Goal: Check status: Check status

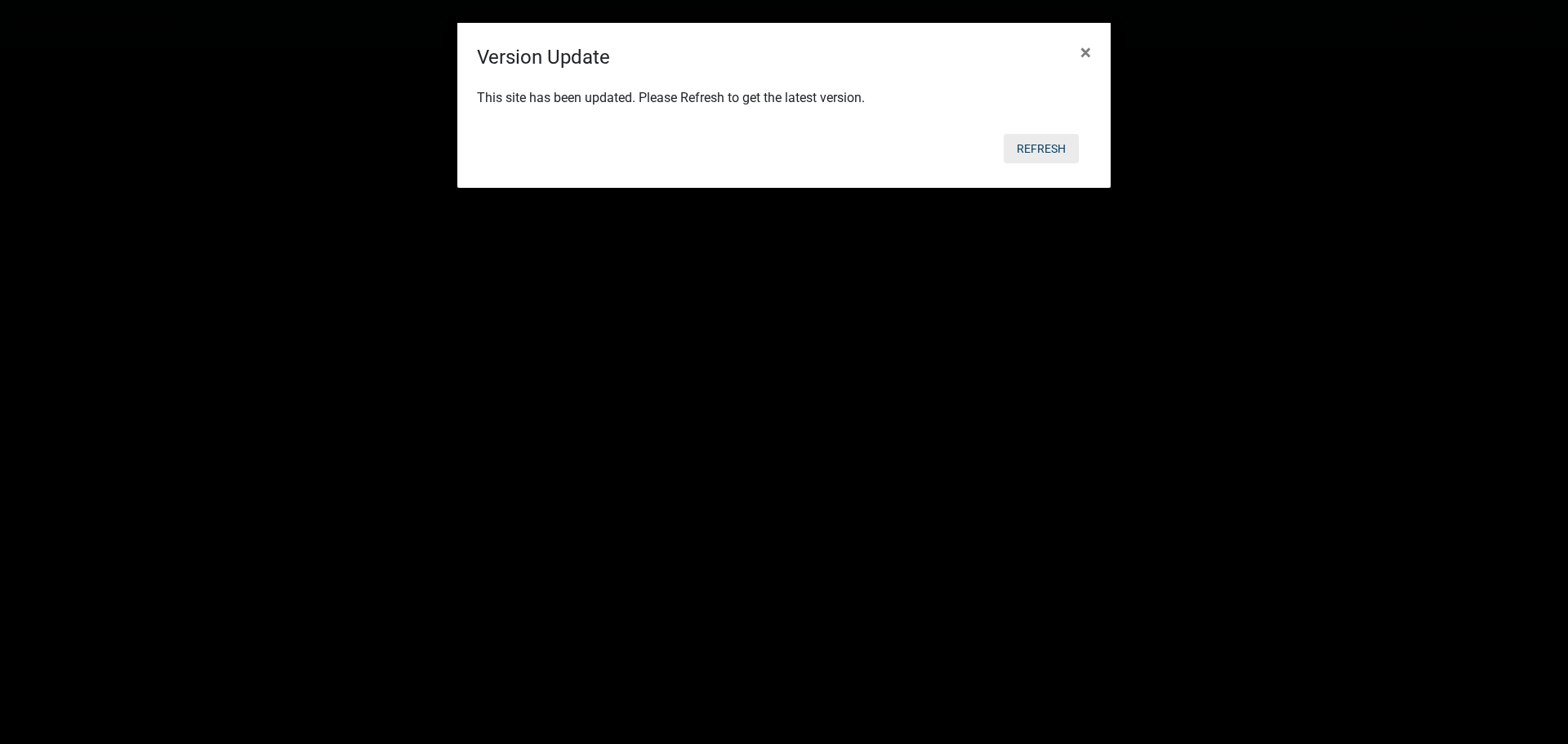
click at [1039, 149] on button "Refresh" at bounding box center [1041, 149] width 75 height 30
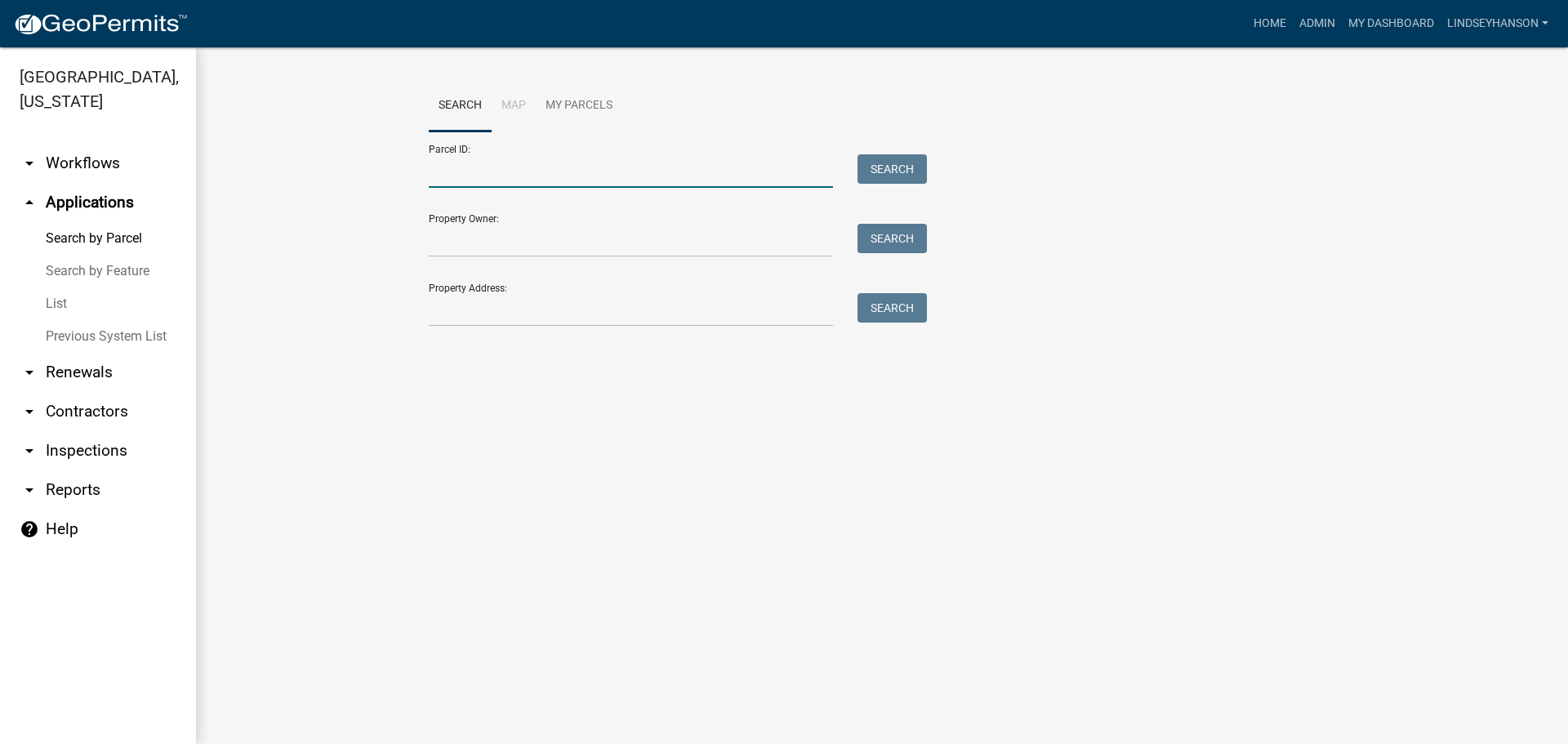
click at [602, 168] on input "Parcel ID:" at bounding box center [631, 171] width 405 height 33
paste input "25000990548002"
type input "25000990548002"
click at [896, 169] on button "Search" at bounding box center [892, 169] width 70 height 30
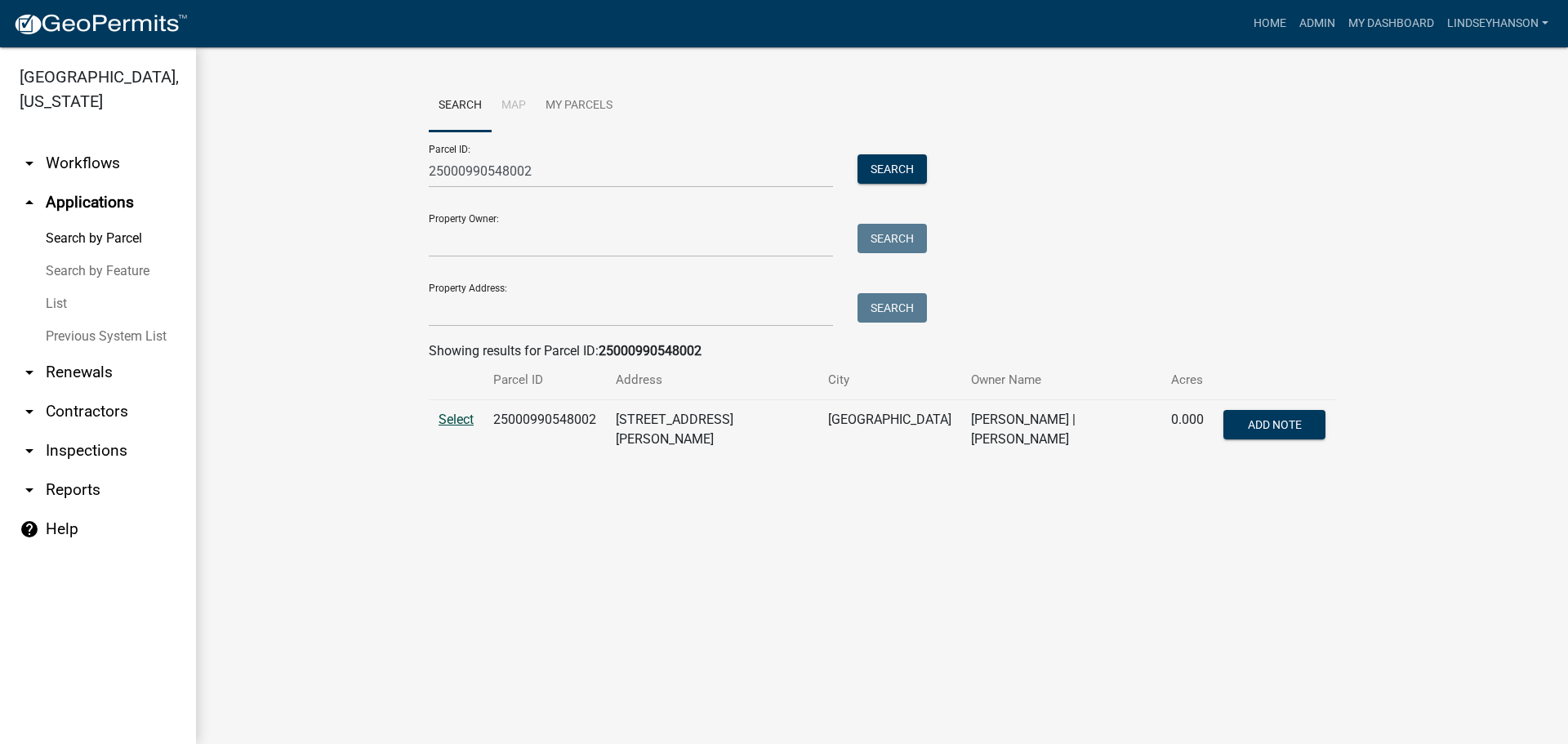
click at [458, 413] on span "Select" at bounding box center [456, 420] width 35 height 16
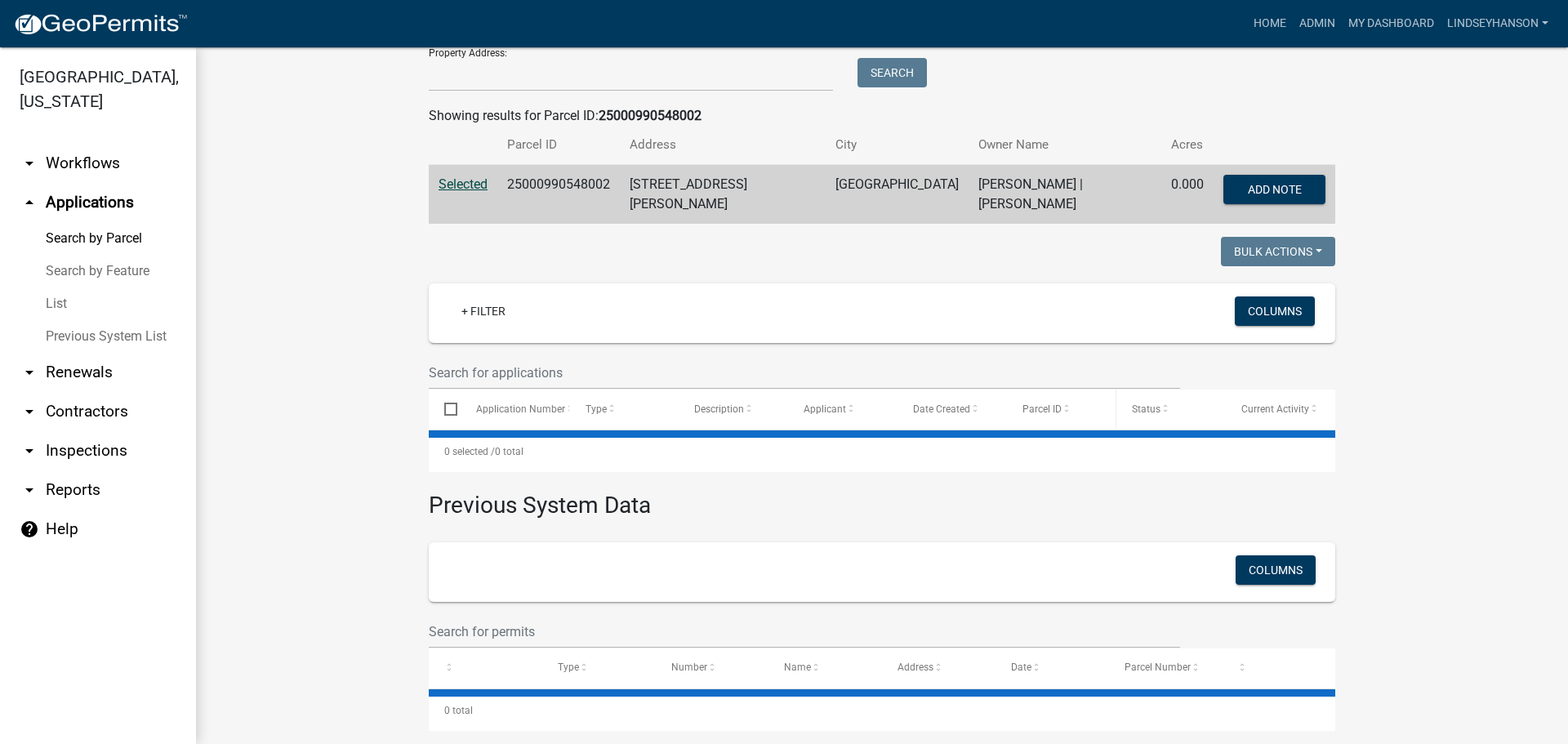
scroll to position [245, 0]
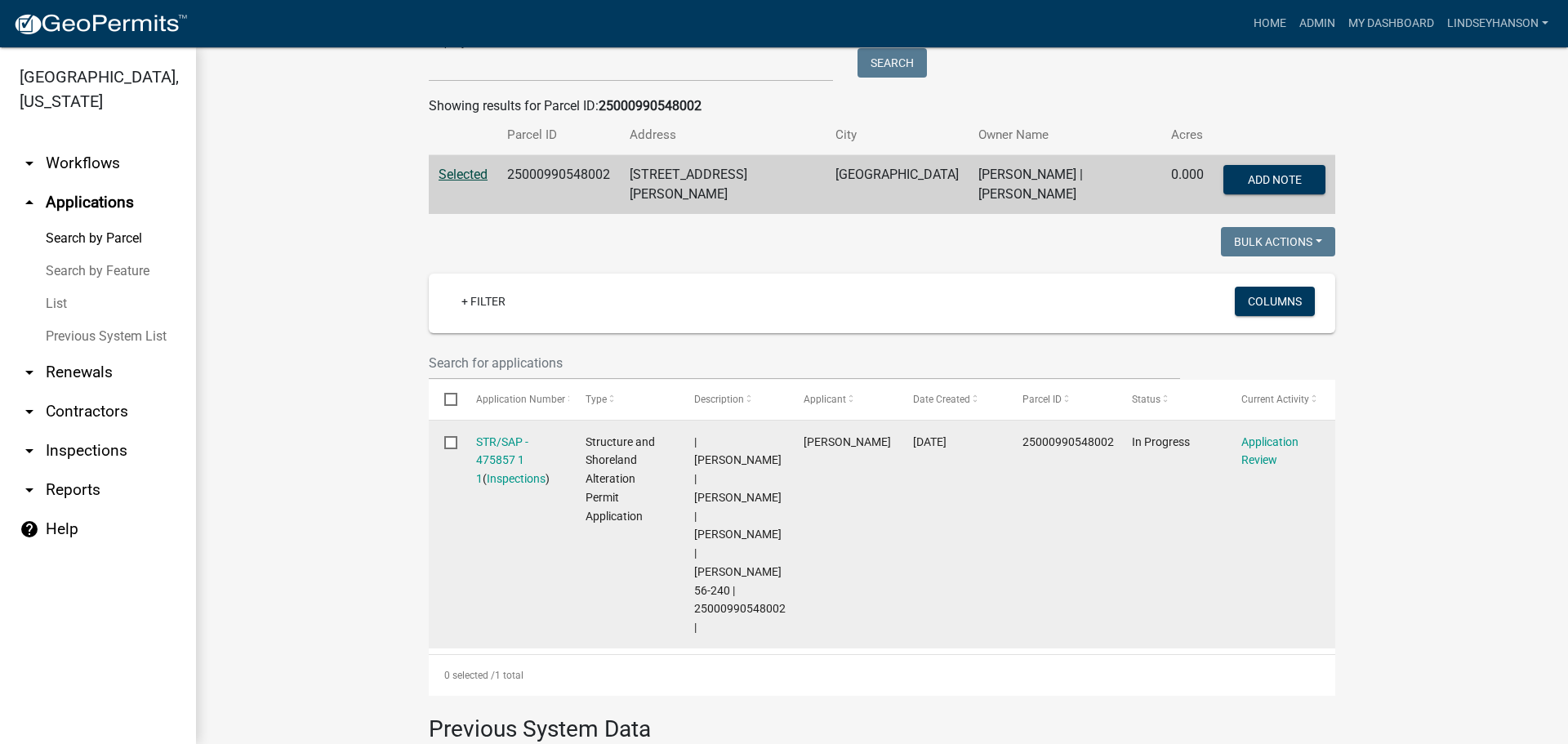
click at [507, 449] on div "STR/SAP - 475857 1 1 ( Inspections )" at bounding box center [515, 461] width 78 height 56
click at [503, 440] on link "STR/SAP - 475857 1 1" at bounding box center [502, 461] width 52 height 51
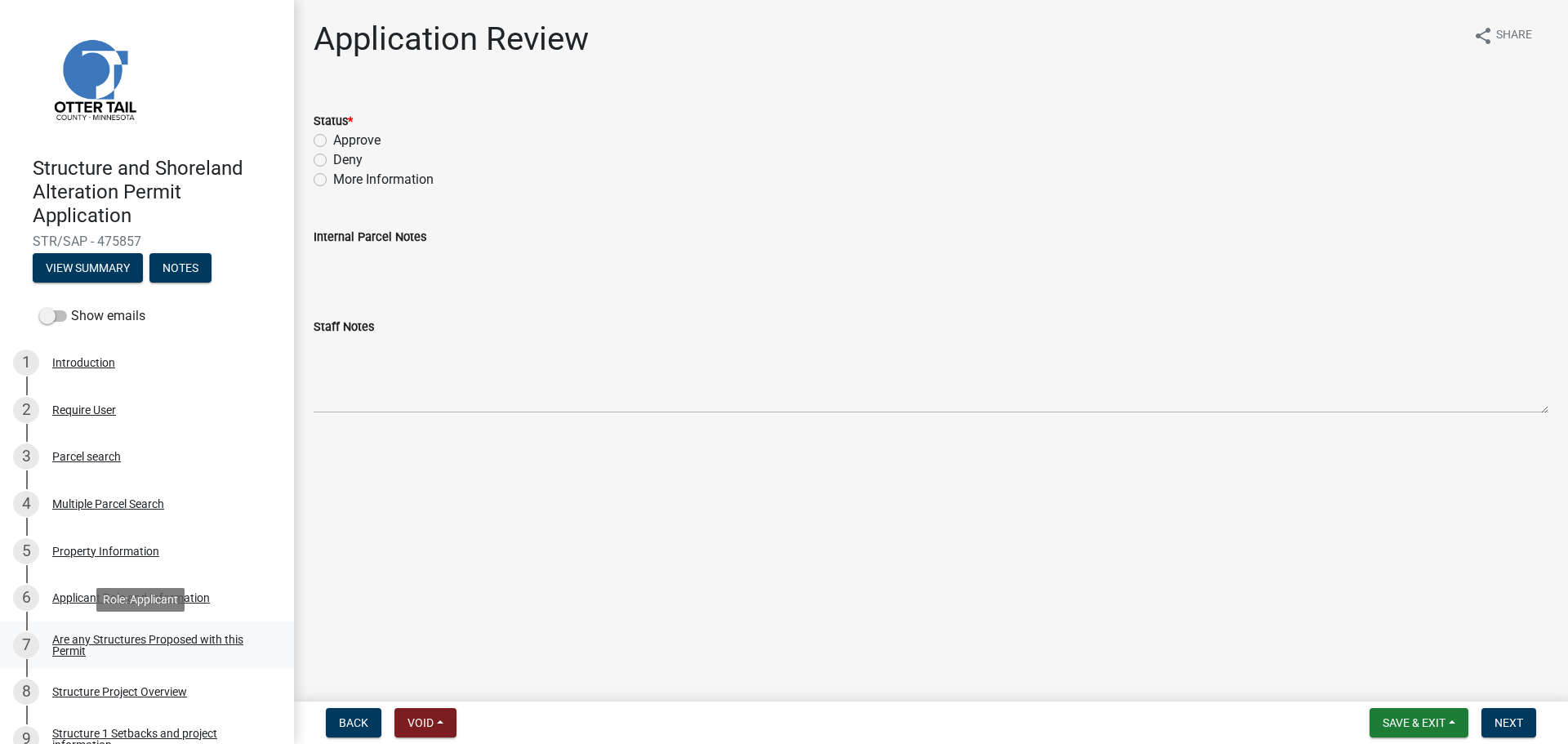
click at [187, 639] on div "Are any Structures Proposed with this Permit" at bounding box center [160, 645] width 215 height 23
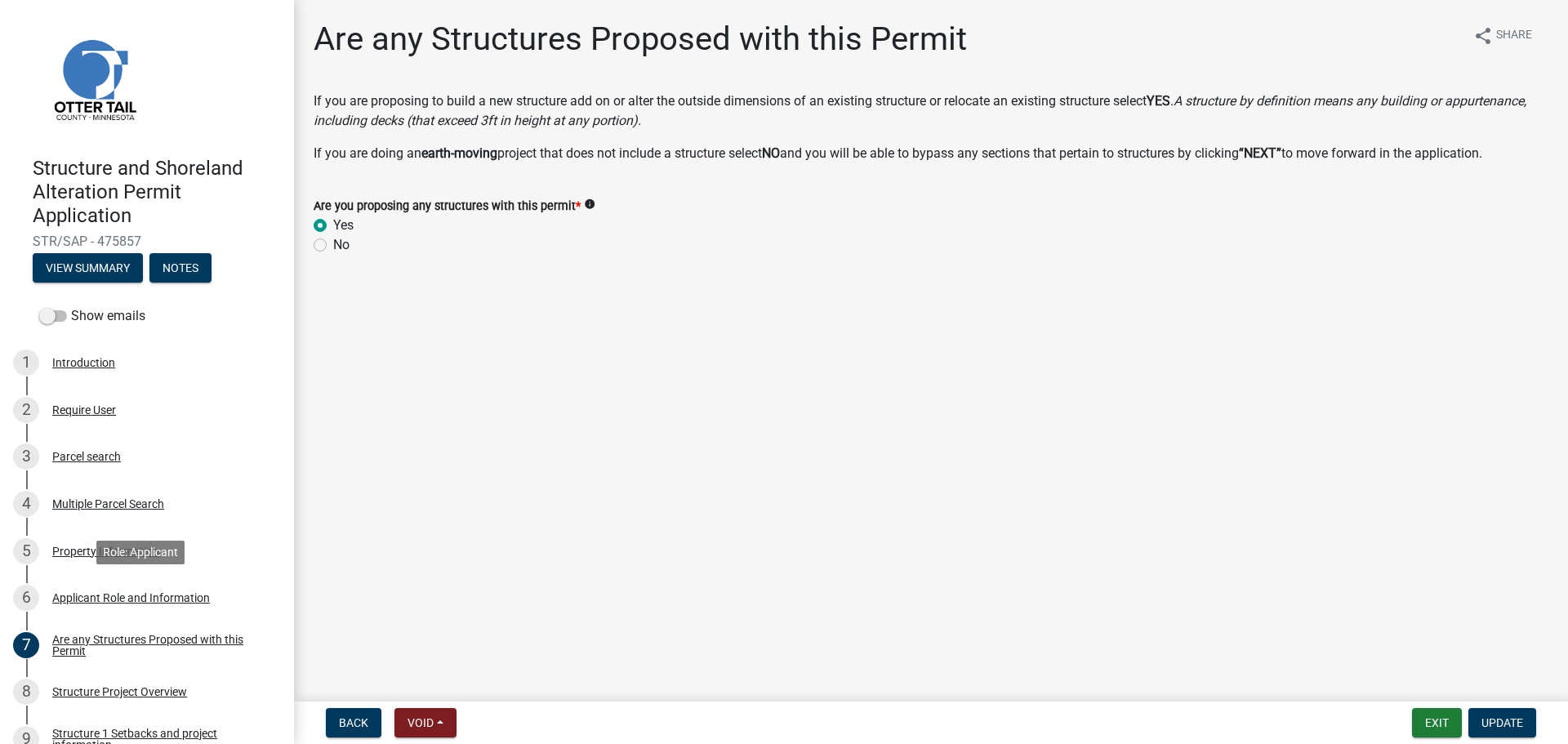
click at [124, 611] on div "6 Applicant Role and Information" at bounding box center [140, 598] width 255 height 26
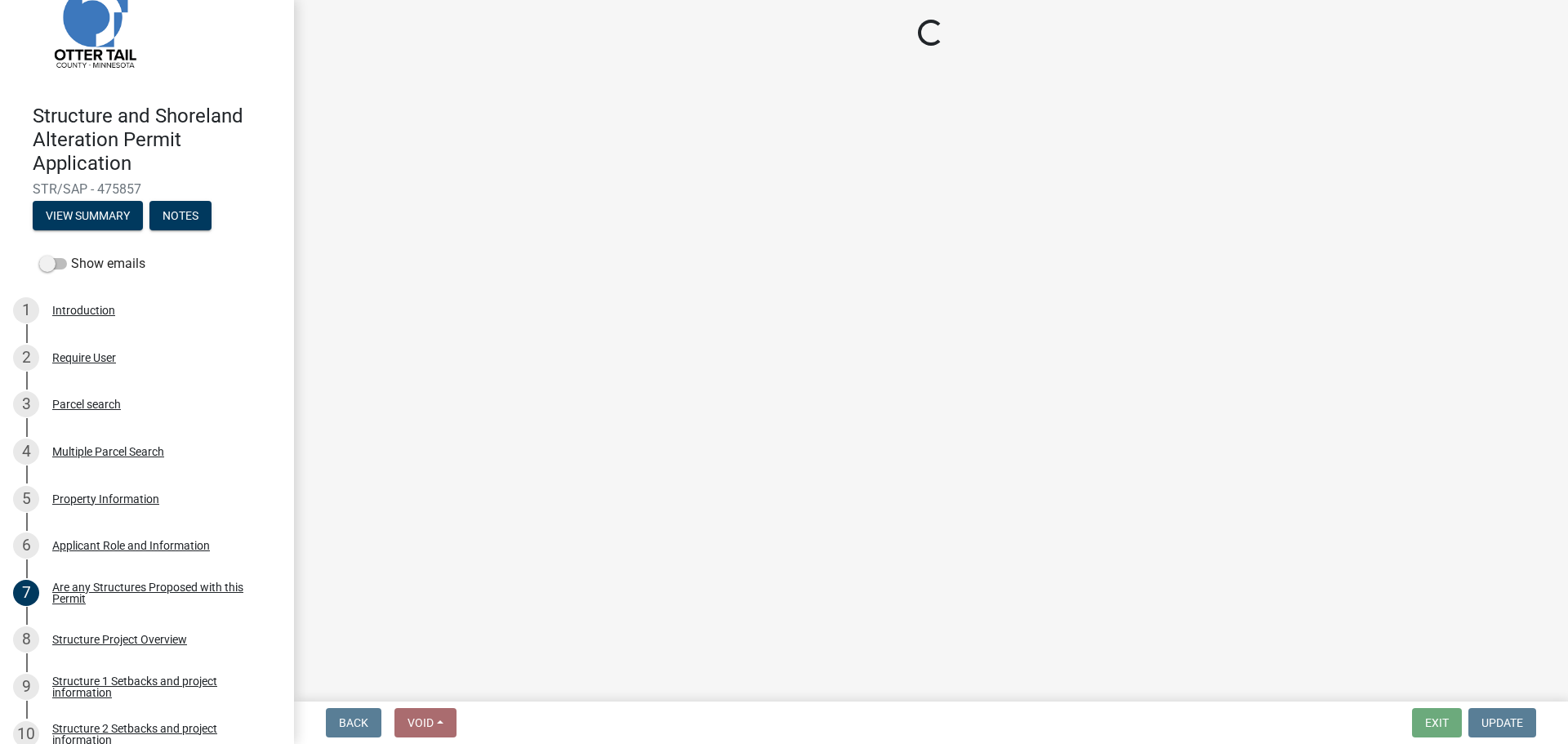
scroll to position [82, 0]
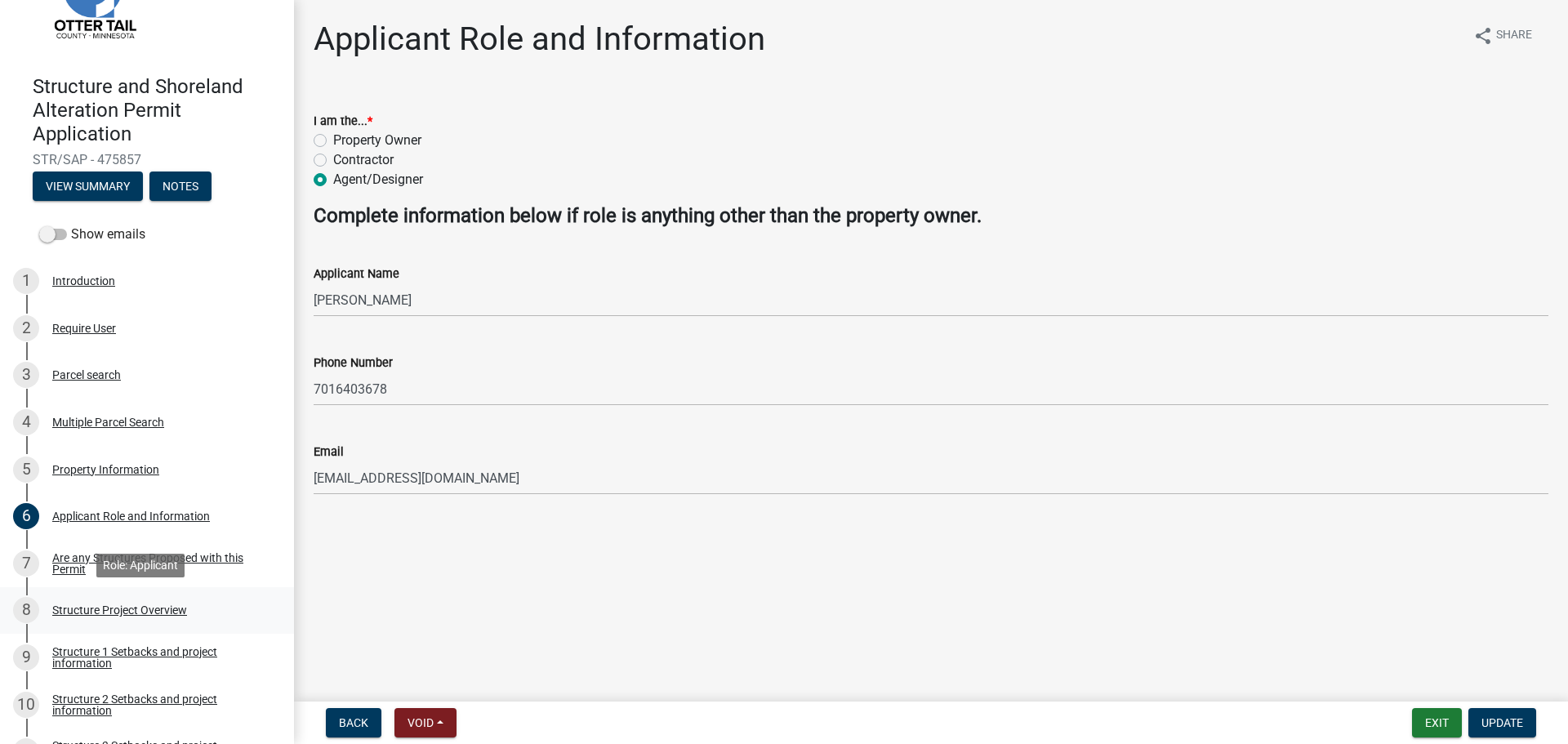
click at [132, 616] on div "Structure Project Overview" at bounding box center [119, 610] width 135 height 11
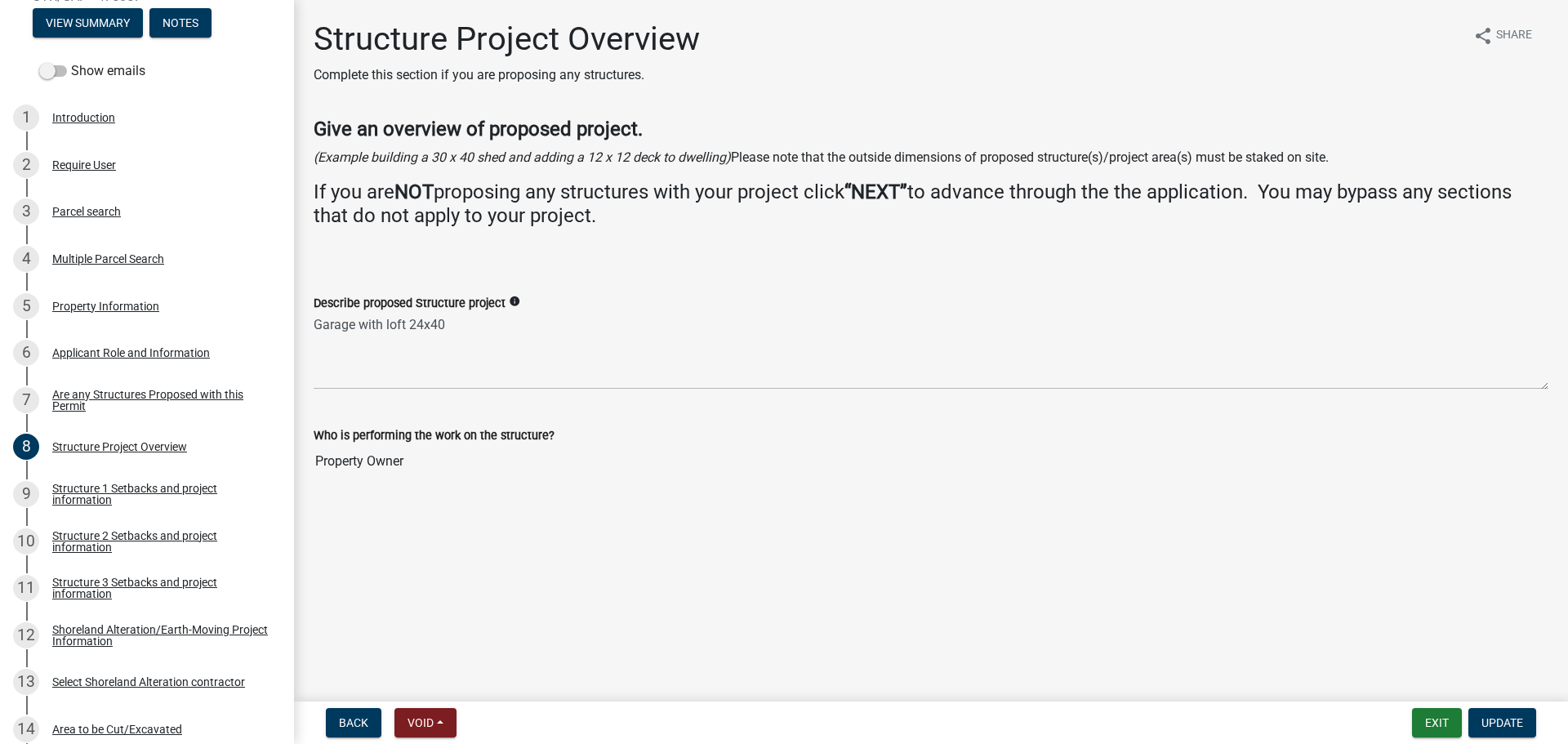
scroll to position [253, 0]
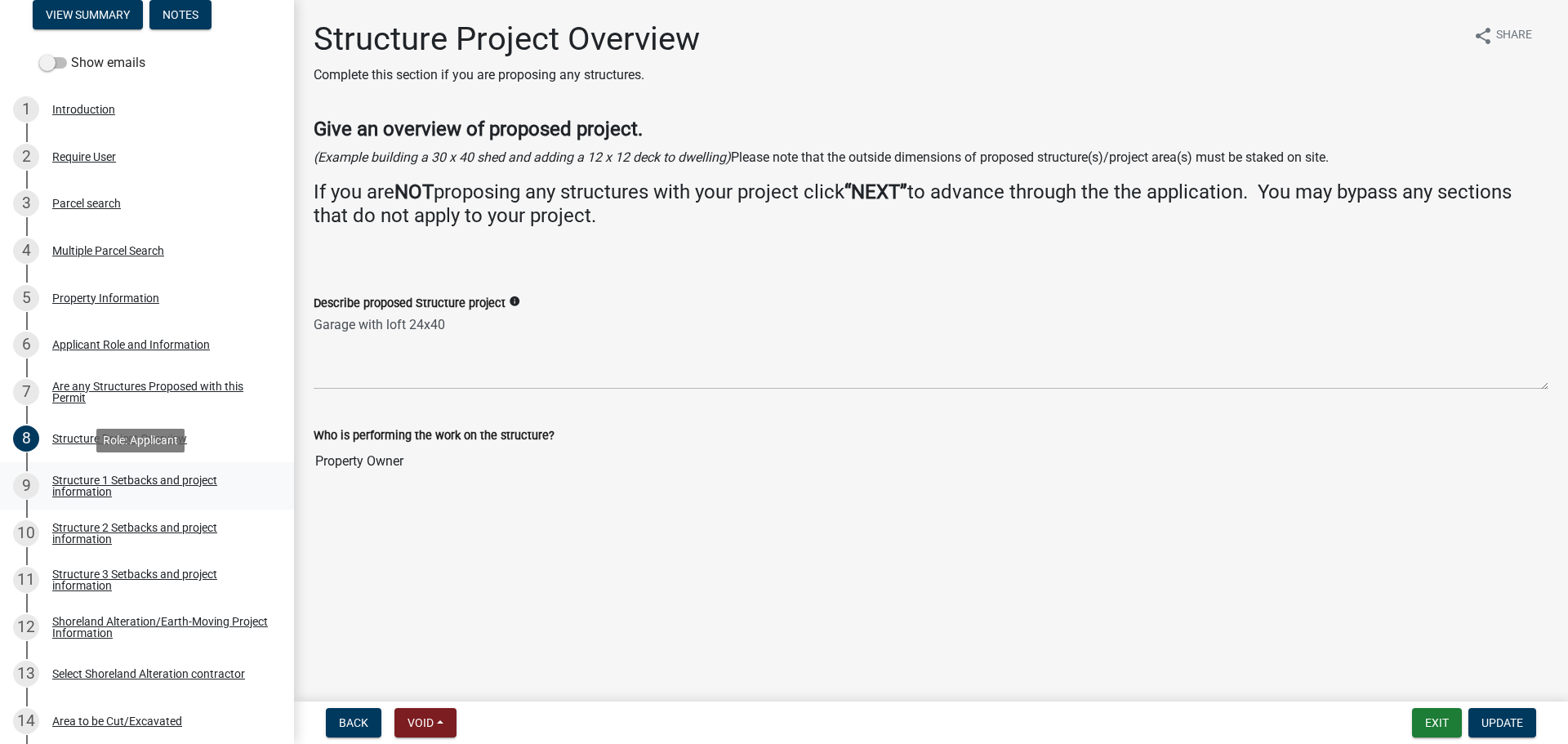
click at [198, 483] on div "Structure 1 Setbacks and project information" at bounding box center [160, 486] width 215 height 23
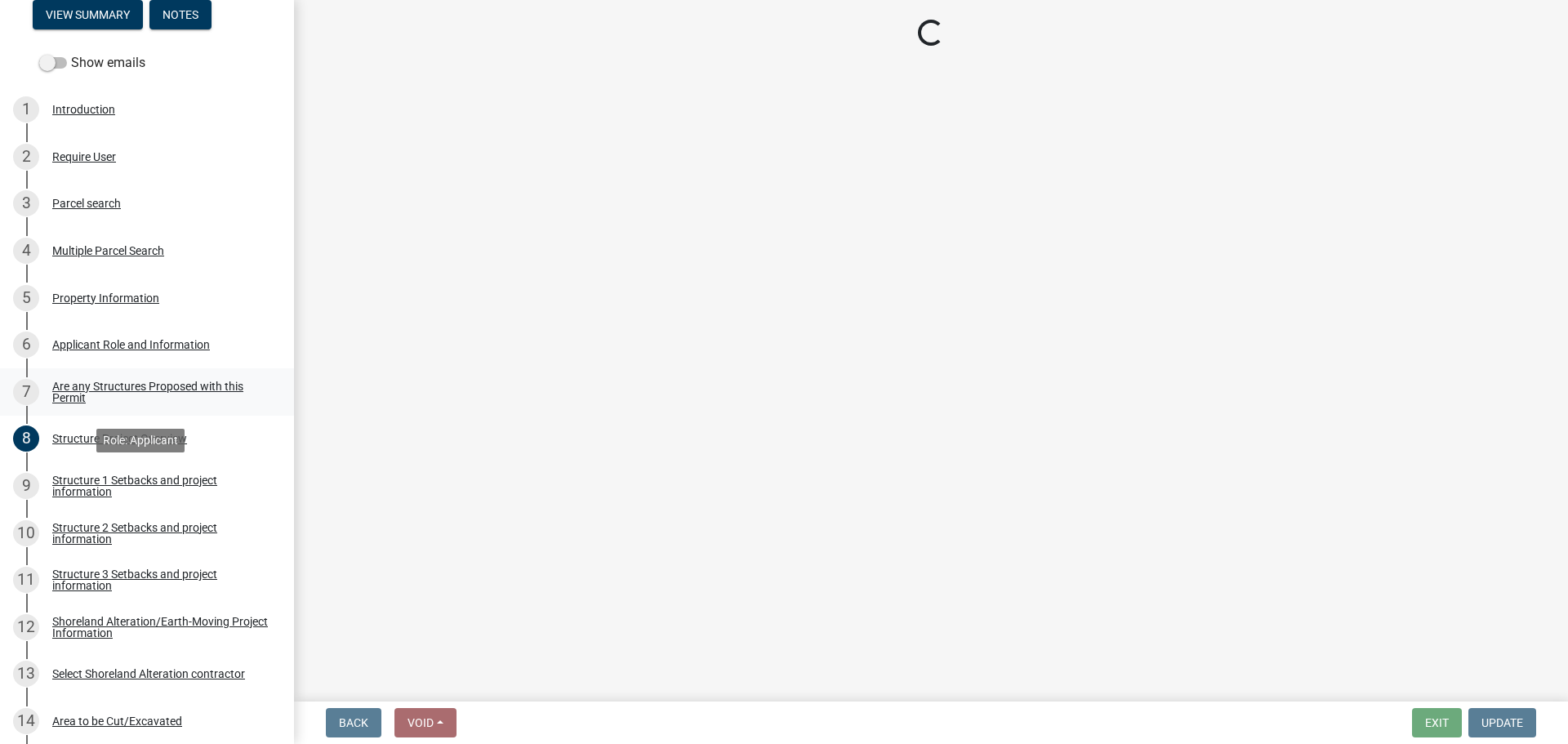
select select "c185e313-3403-4239-bd61-bb563c58a77a"
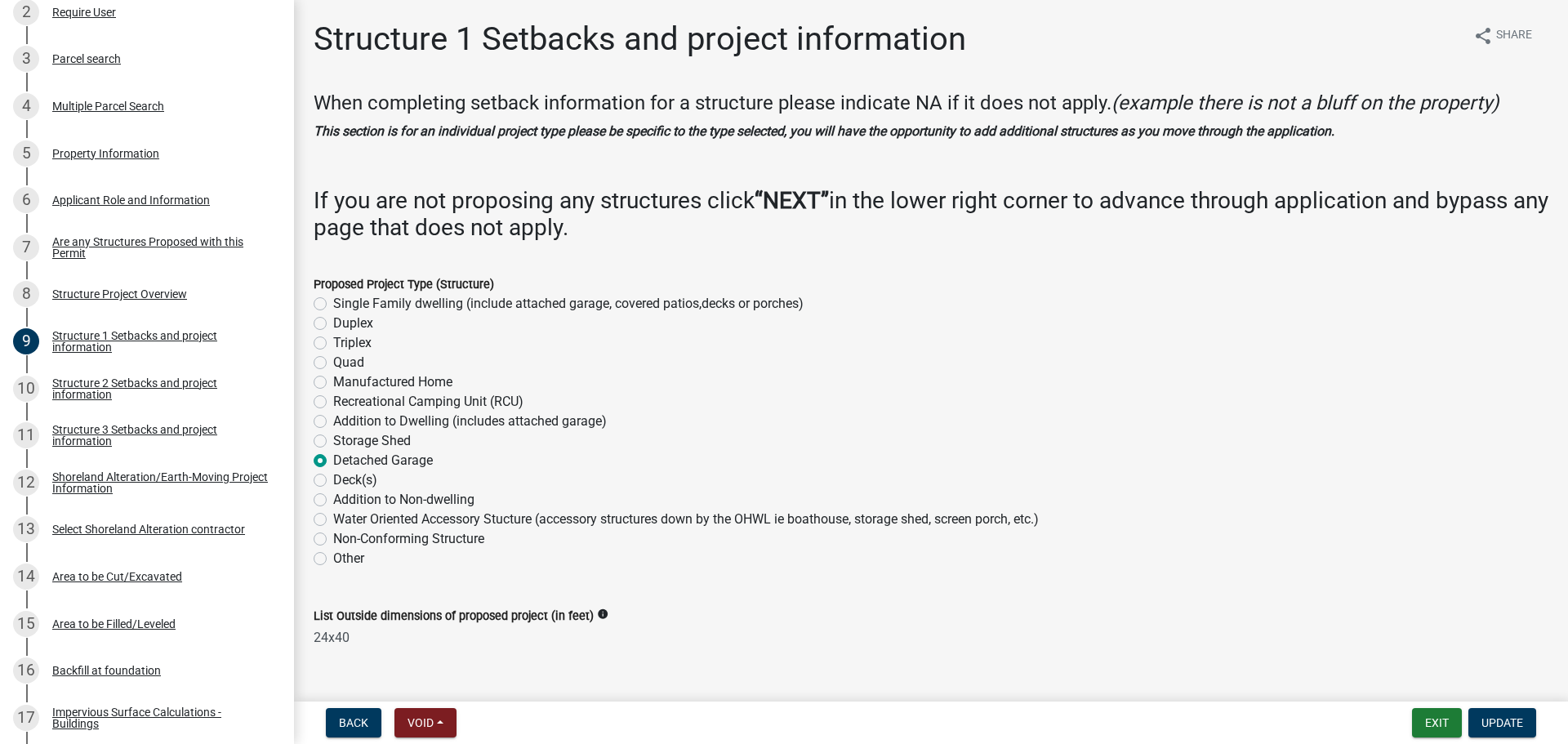
scroll to position [476, 0]
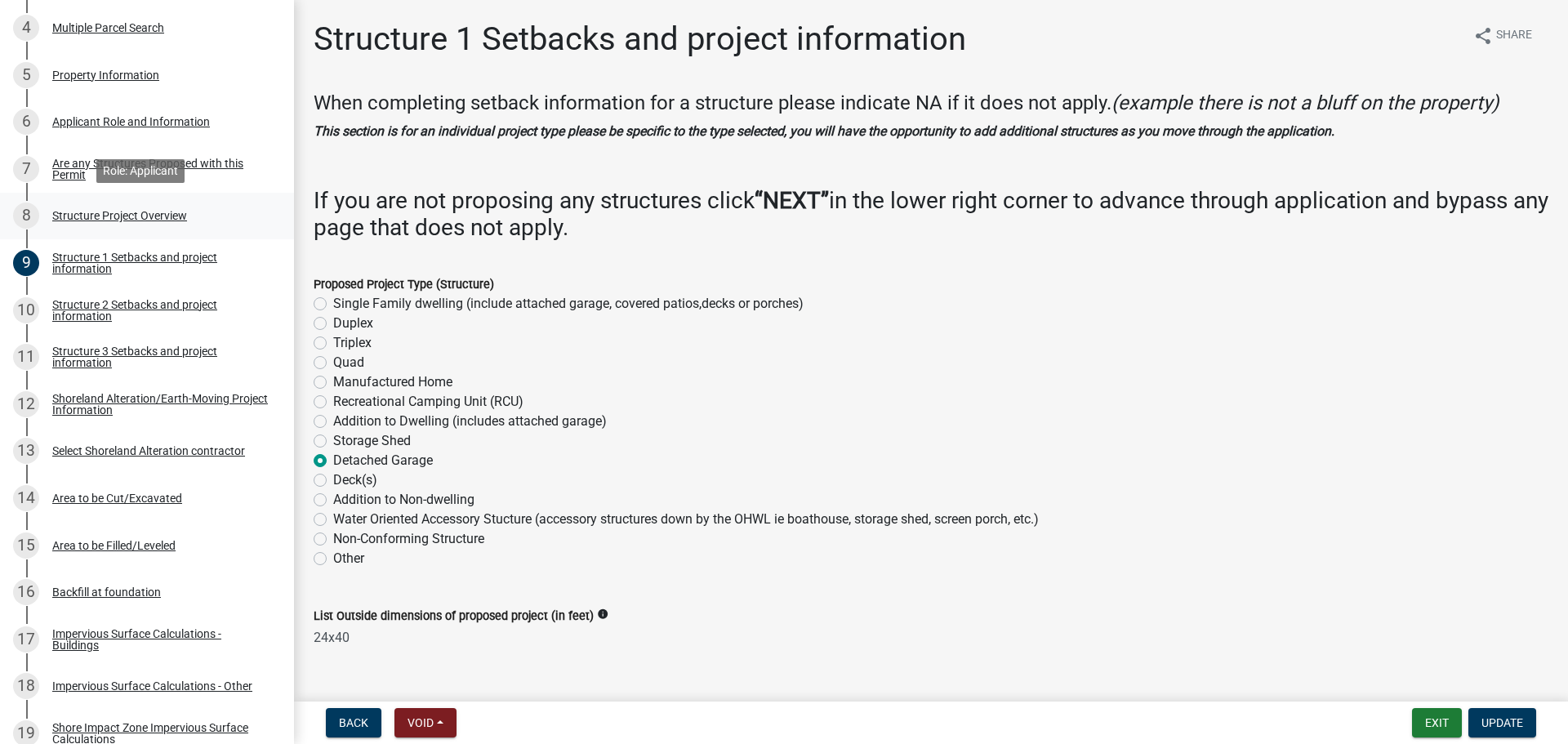
click at [227, 220] on div "8 Structure Project Overview" at bounding box center [140, 215] width 255 height 26
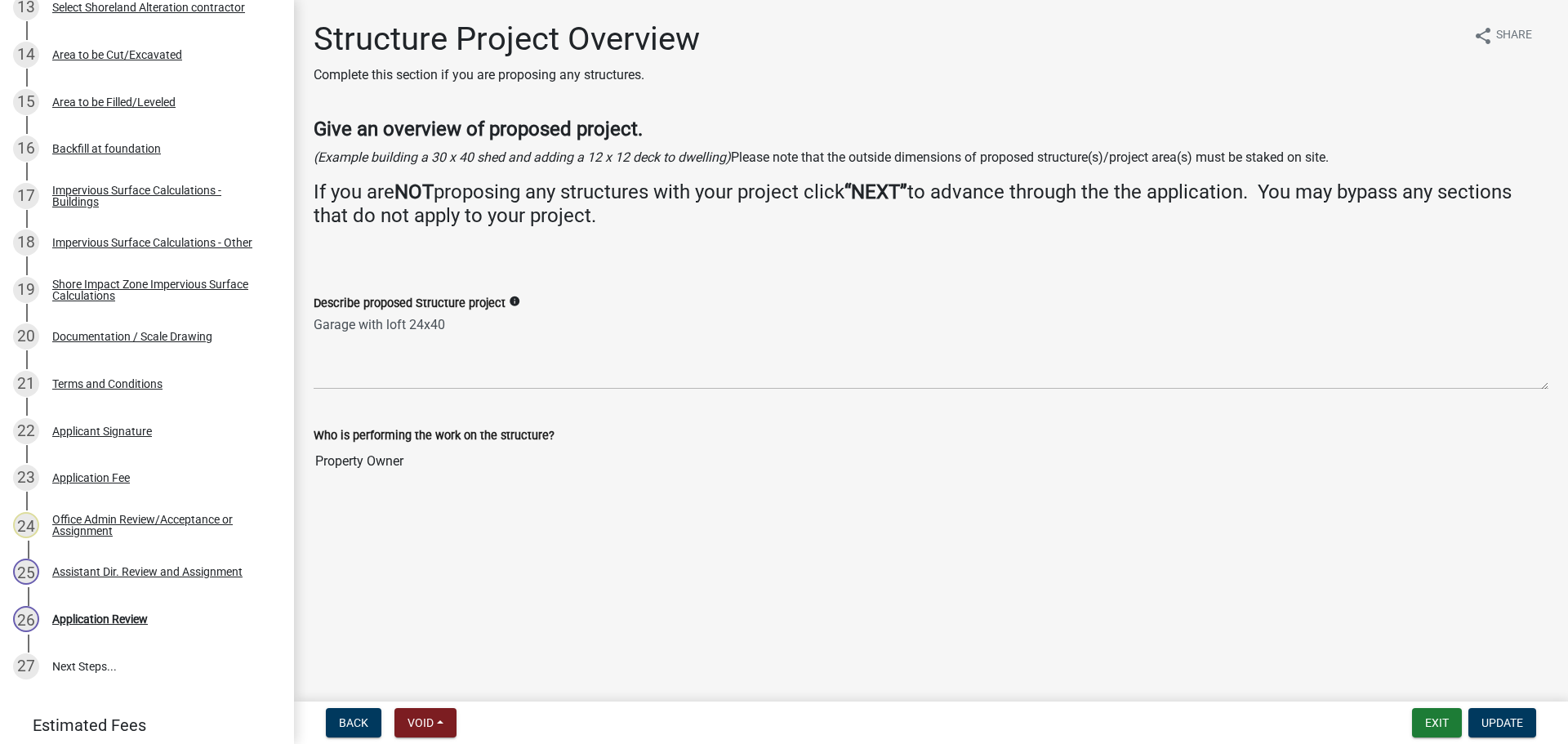
scroll to position [938, 0]
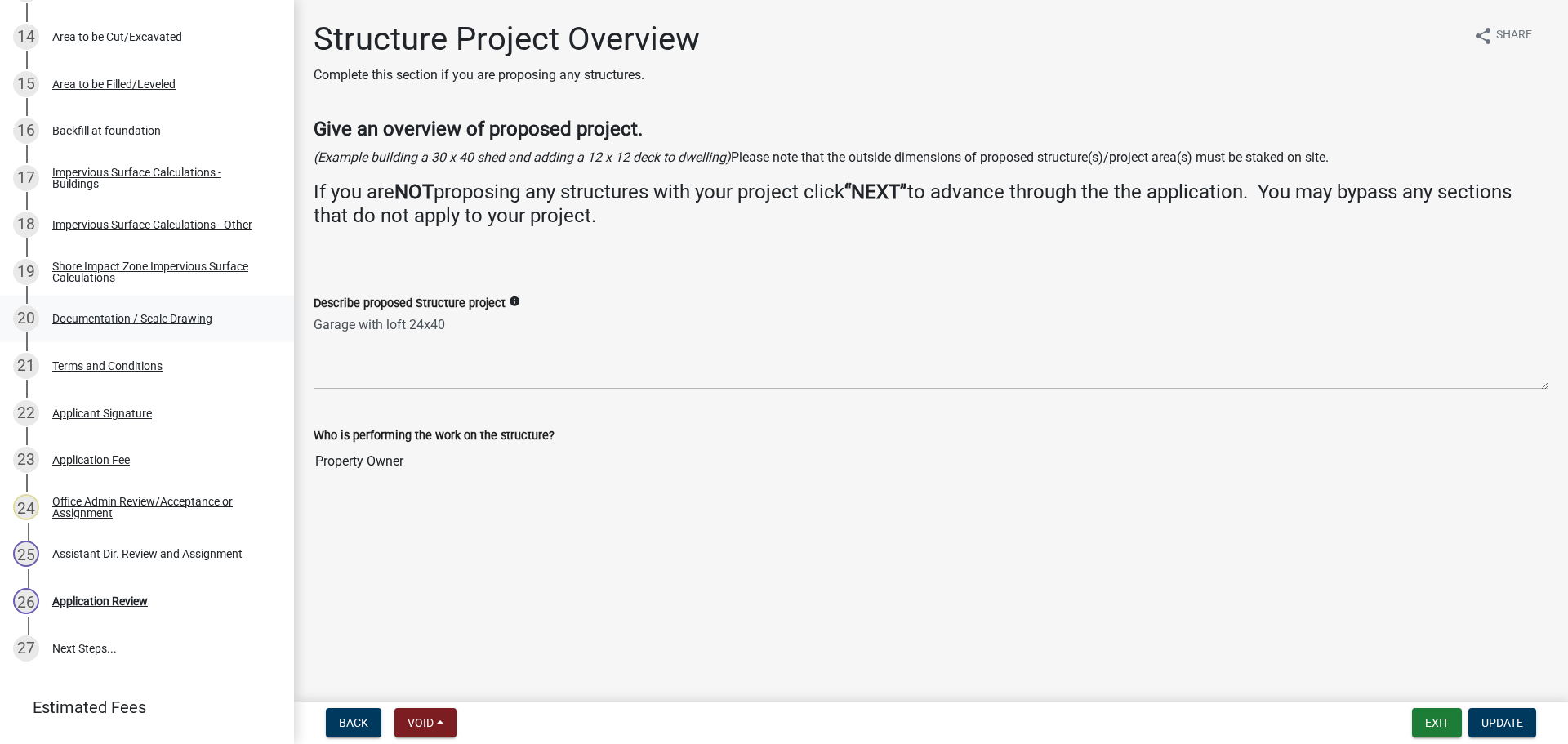
click at [165, 328] on div "20 Documentation / Scale Drawing" at bounding box center [140, 318] width 255 height 26
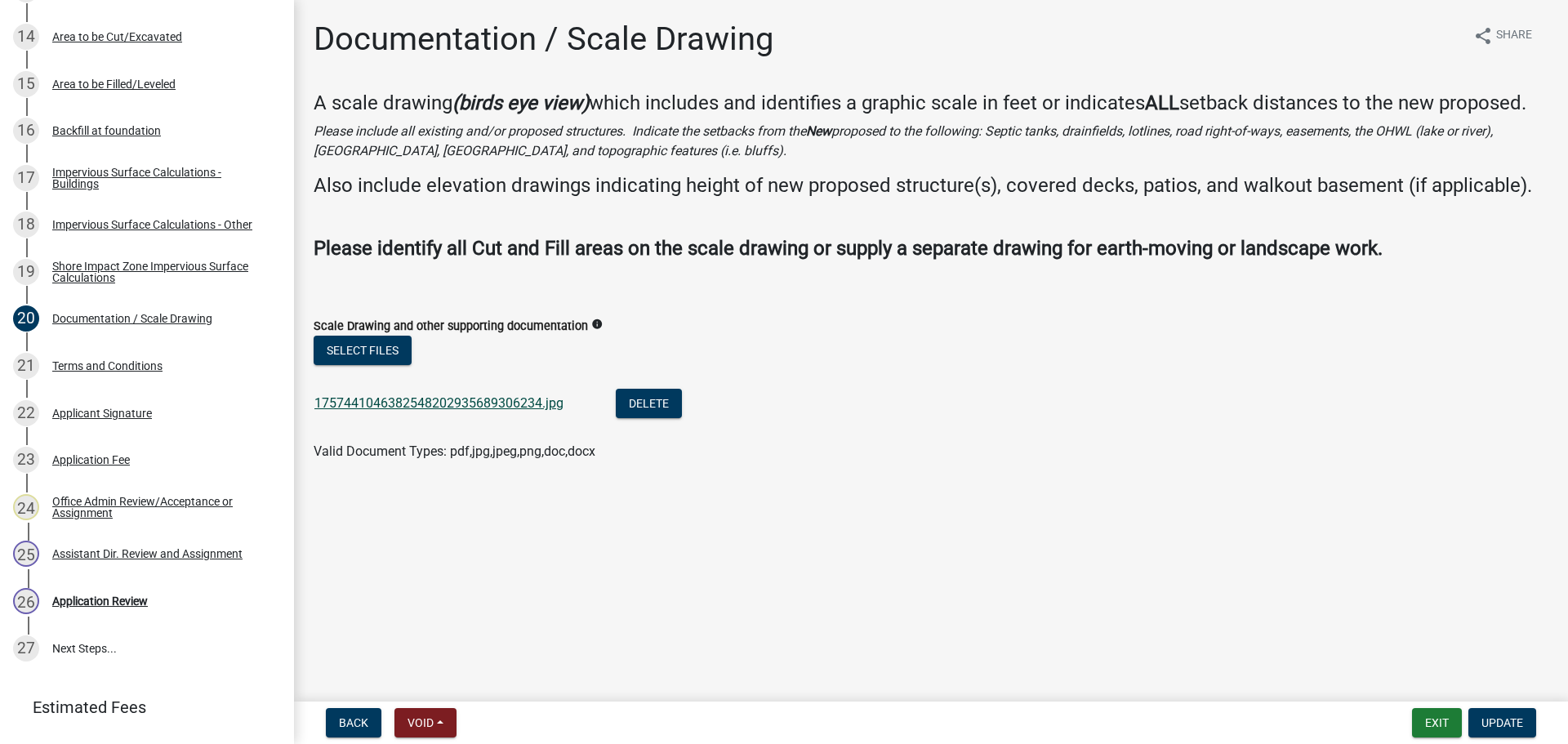
click at [443, 401] on link "1757441046382548202935689306234.jpg" at bounding box center [440, 403] width 249 height 16
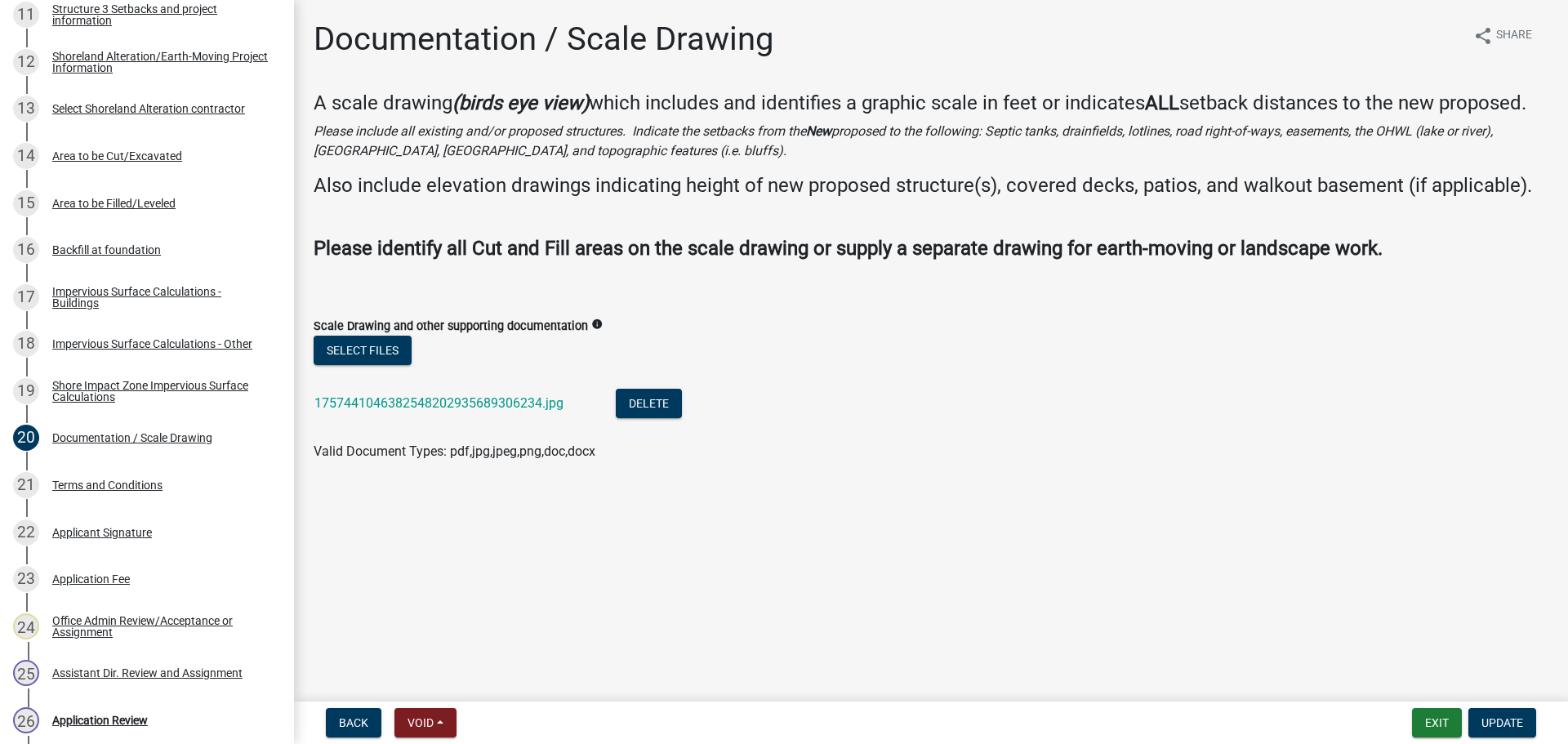
scroll to position [660, 0]
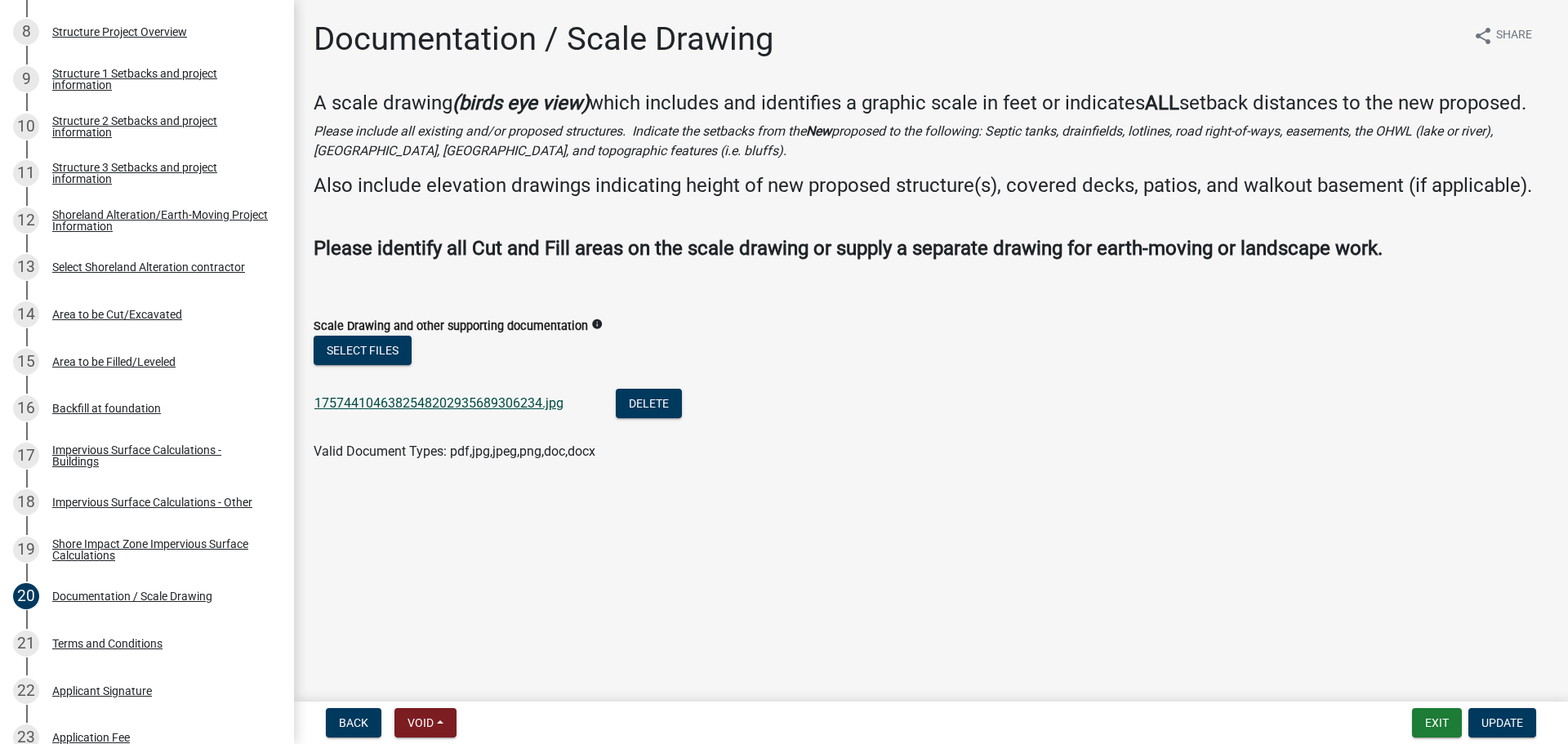
click at [521, 406] on link "1757441046382548202935689306234.jpg" at bounding box center [440, 403] width 249 height 16
